Goal: Find contact information: Find contact information

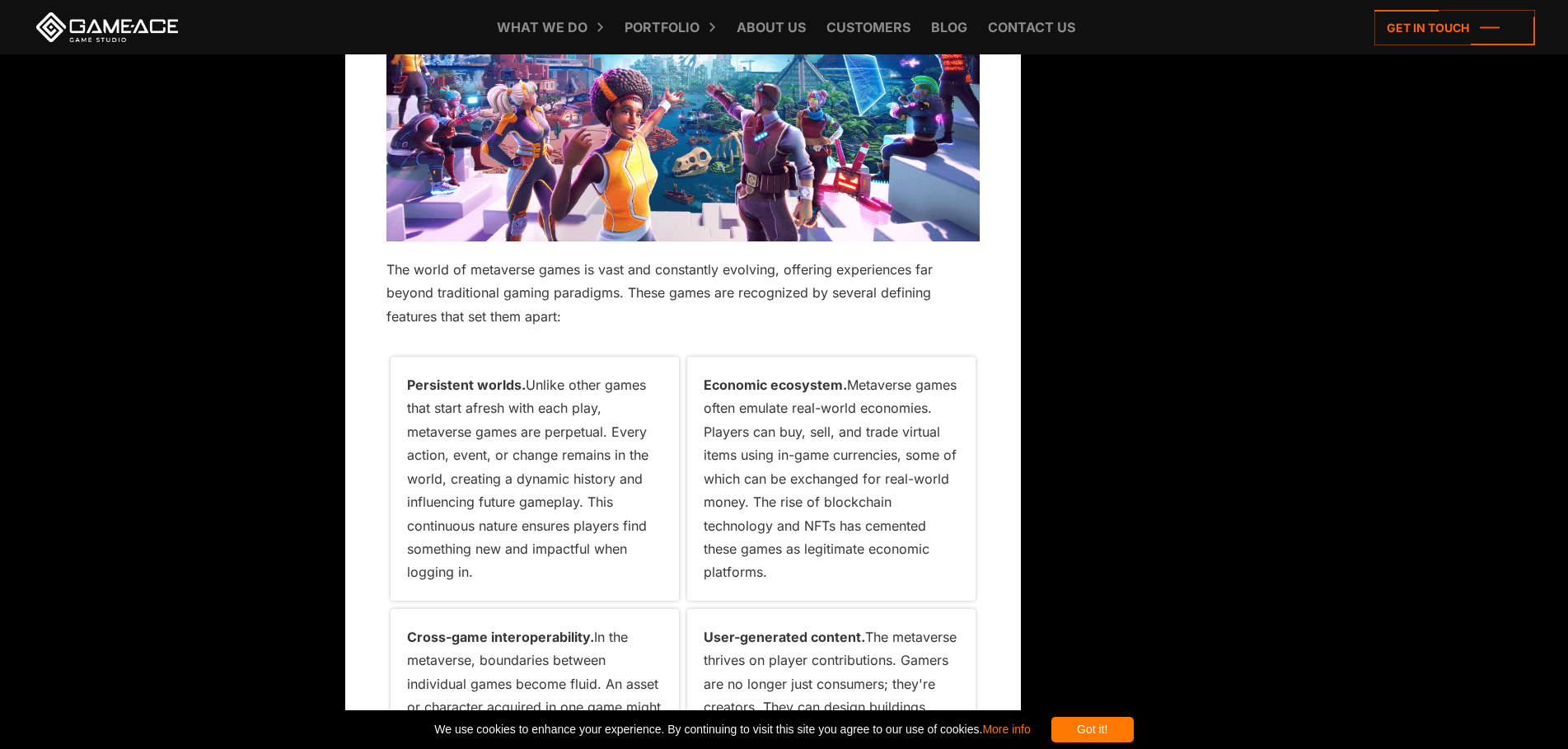
scroll to position [4638, 0]
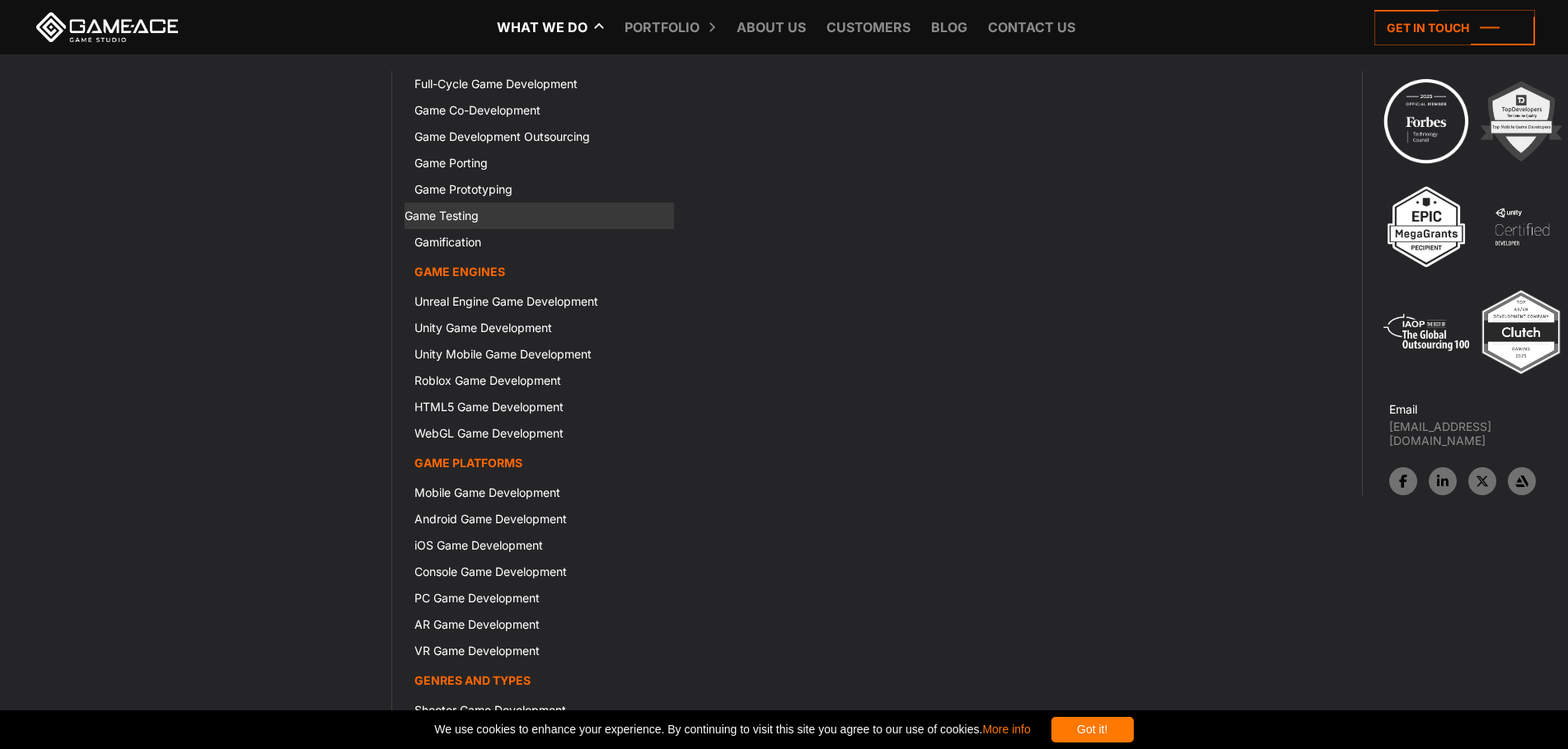
scroll to position [1813, 0]
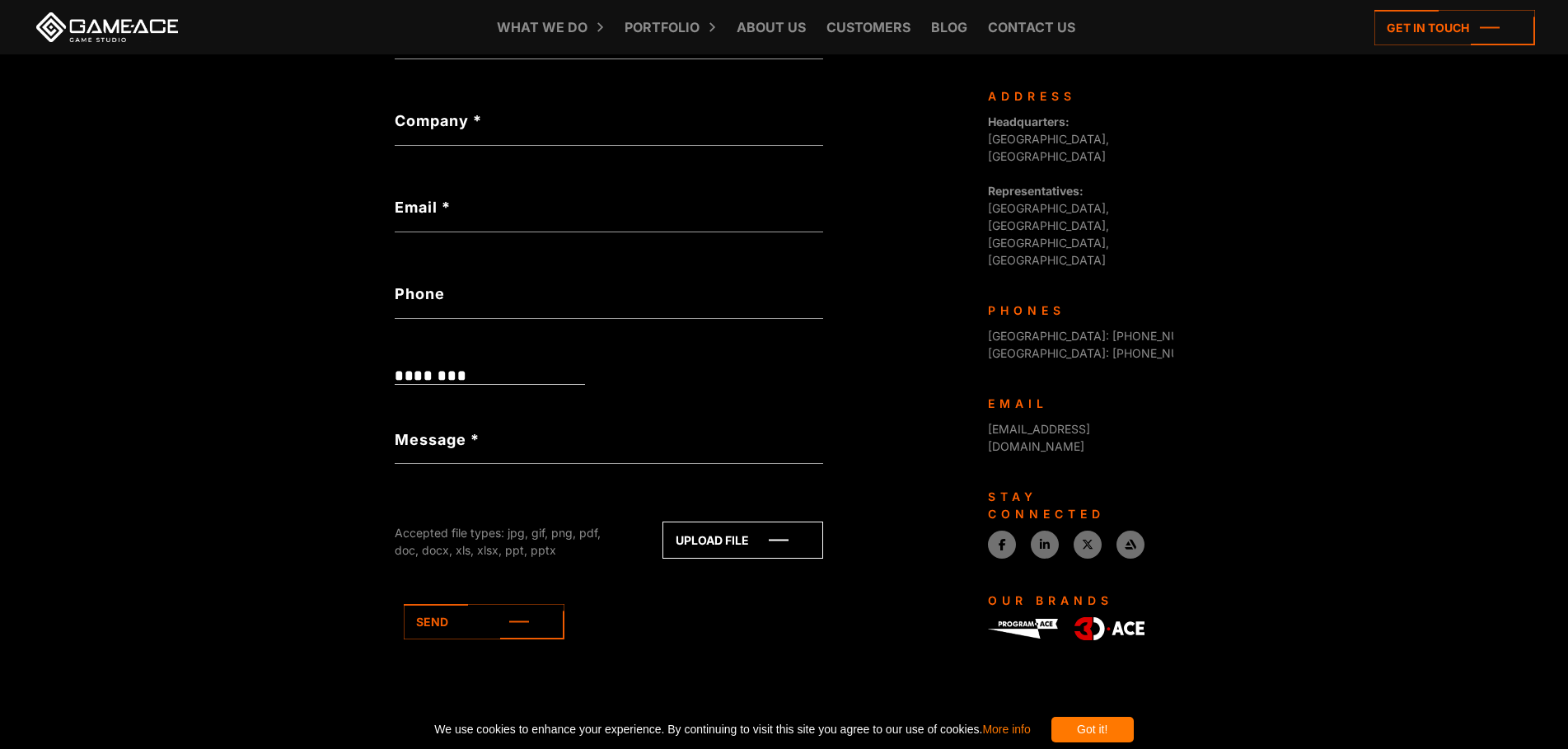
click at [0, 0] on icon at bounding box center [0, 0] width 0 height 0
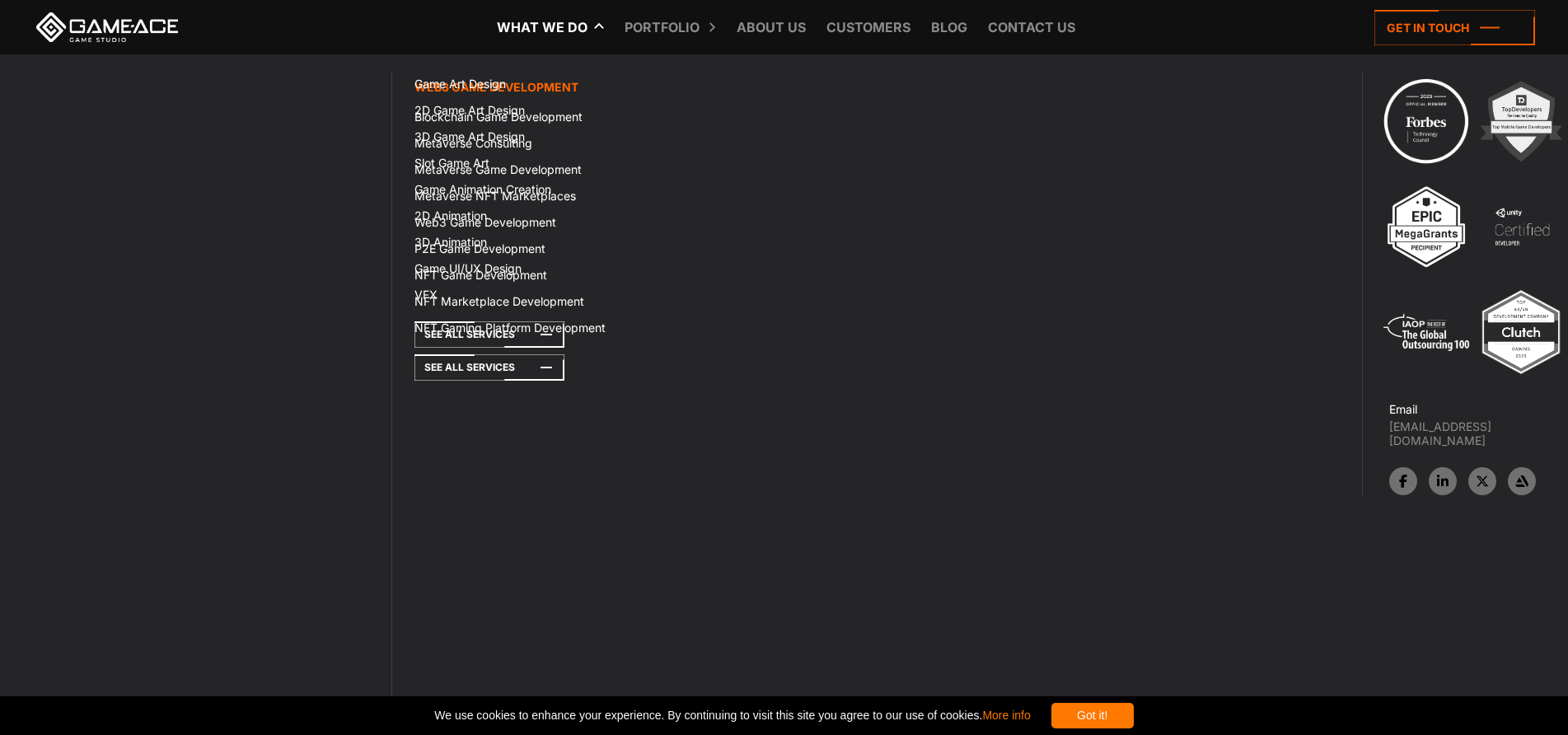
scroll to position [43913, 0]
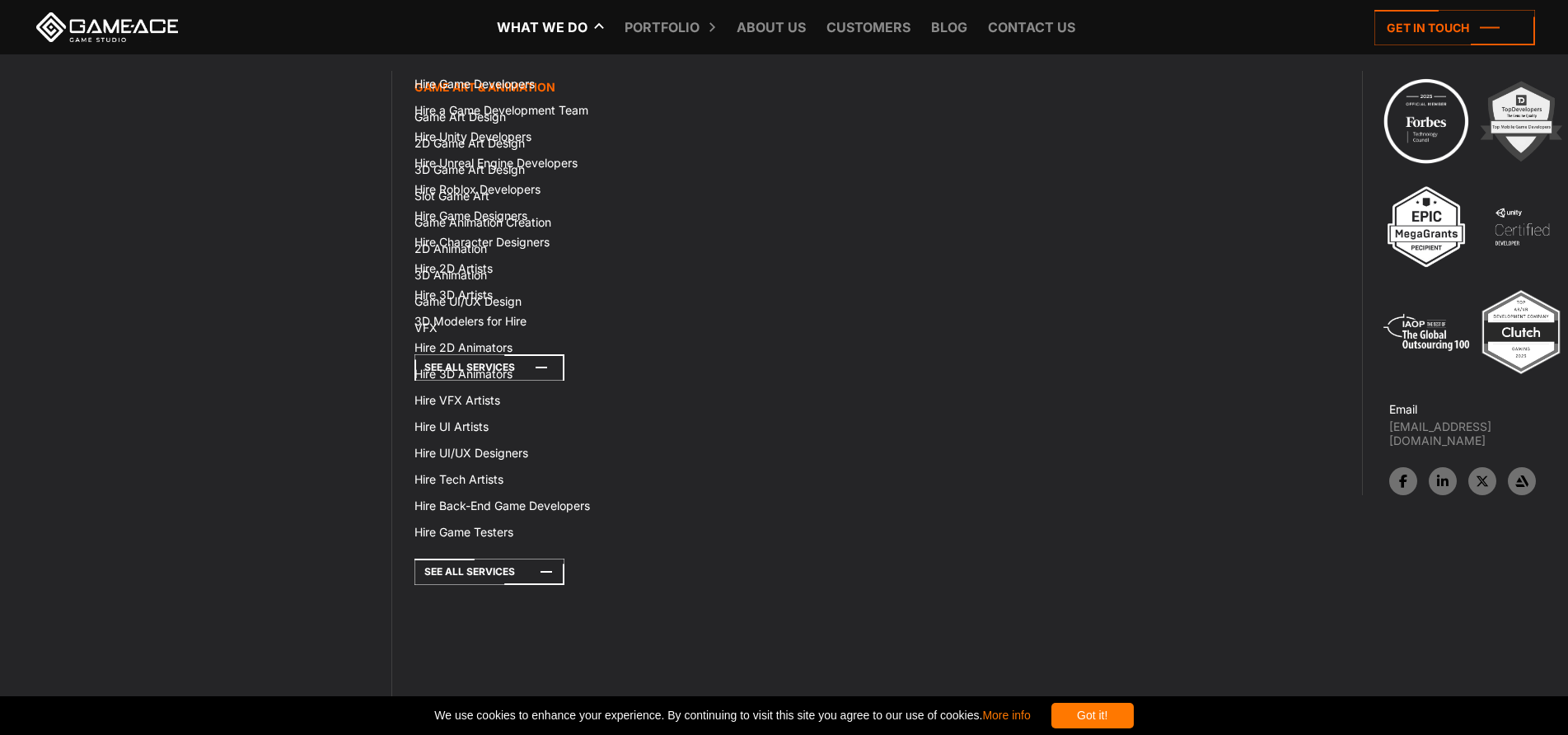
click at [415, 354] on icon at bounding box center [490, 367] width 150 height 26
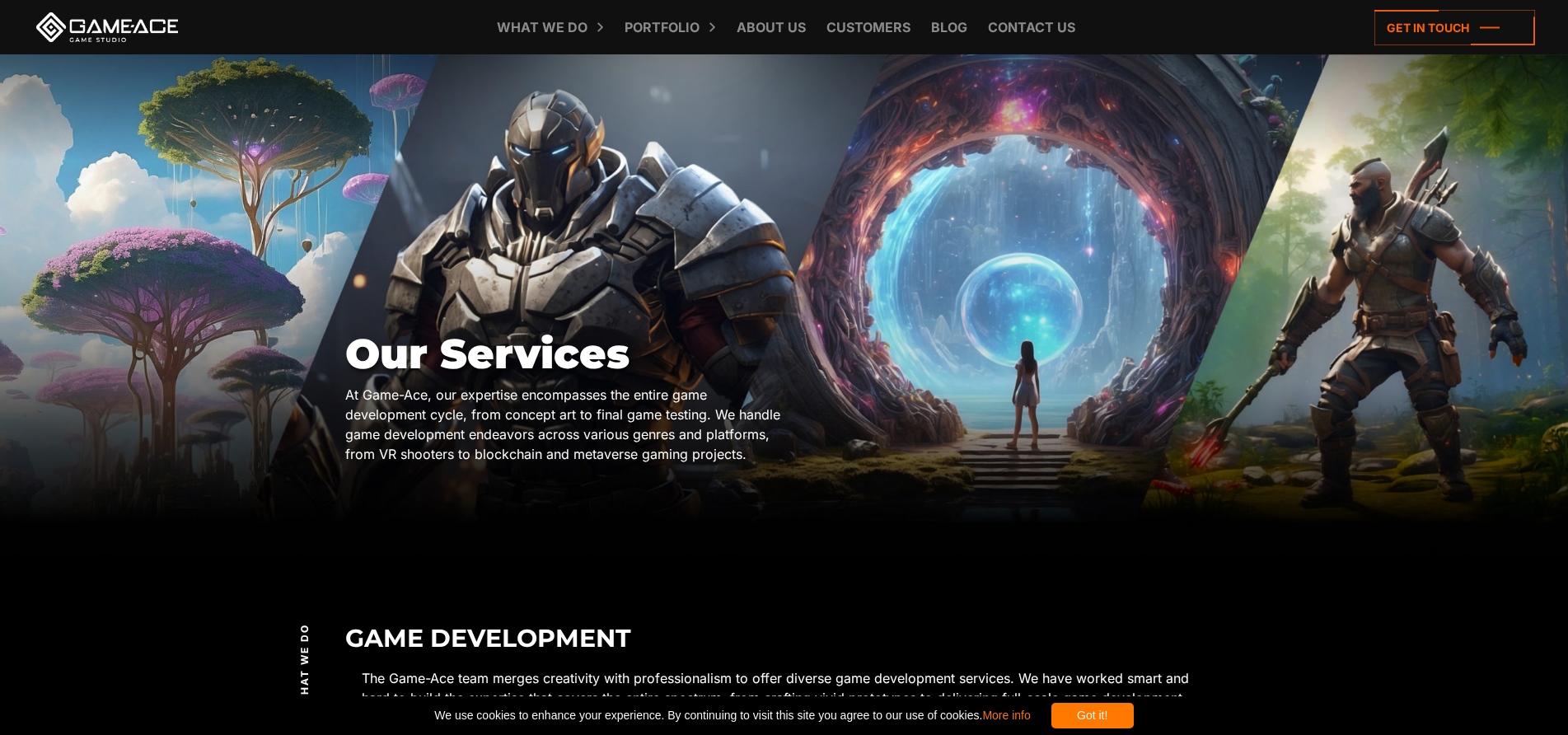
click at [1022, 712] on link "More info" at bounding box center [1006, 715] width 48 height 14
